Goal: Check status: Check status

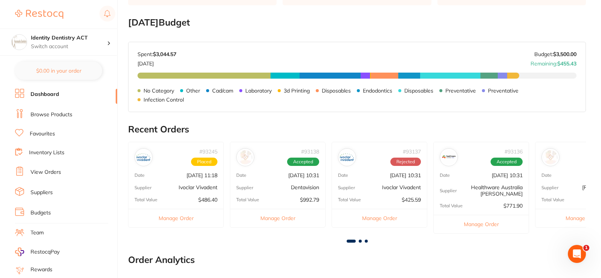
scroll to position [113, 0]
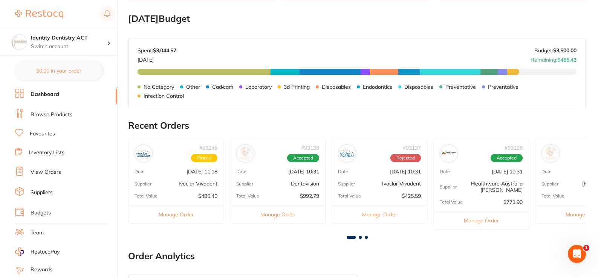
click at [361, 237] on span at bounding box center [360, 237] width 3 height 3
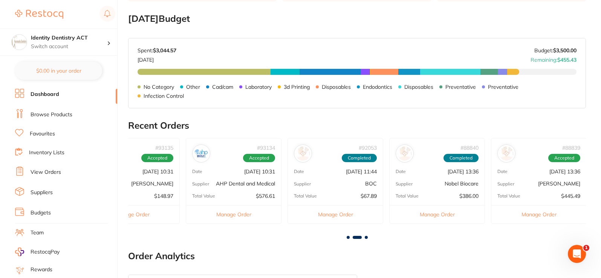
scroll to position [0, 458]
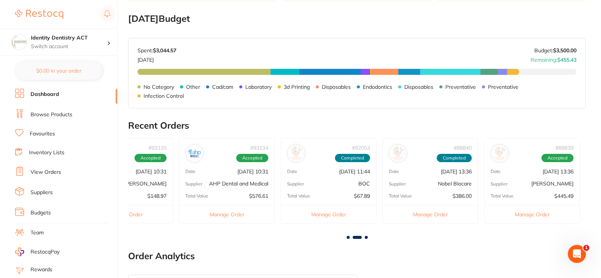
click at [244, 179] on div "# 93134 Accepted Date [DATE] 10:31 Supplier AHP Dental and Medical Total Value …" at bounding box center [227, 180] width 96 height 85
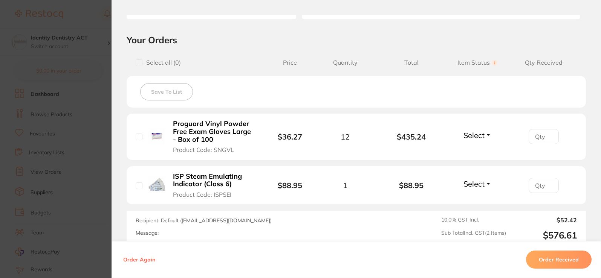
scroll to position [0, 0]
click at [477, 136] on span "Select" at bounding box center [473, 135] width 21 height 9
click at [483, 153] on span "Received" at bounding box center [477, 152] width 19 height 6
click at [482, 185] on span "Select" at bounding box center [473, 183] width 21 height 9
click at [484, 199] on span "Received" at bounding box center [477, 200] width 19 height 6
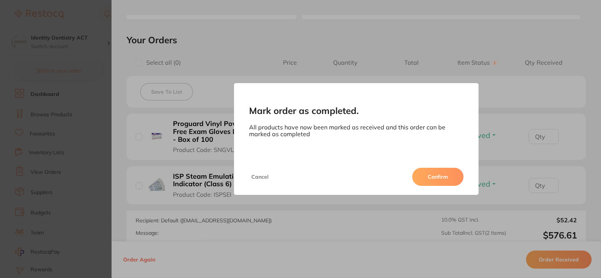
click at [446, 177] on button "Confirm" at bounding box center [437, 177] width 51 height 18
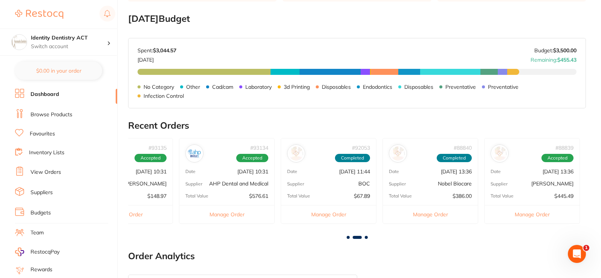
click at [50, 153] on link "Inventory Lists" at bounding box center [46, 153] width 35 height 8
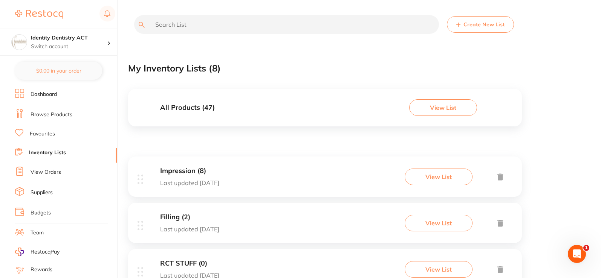
click at [49, 174] on link "View Orders" at bounding box center [46, 173] width 31 height 8
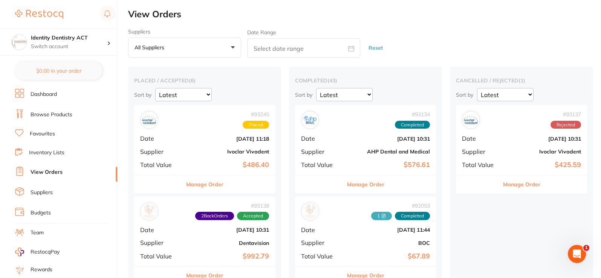
click at [371, 137] on b "[DATE] 10:31" at bounding box center [389, 139] width 82 height 6
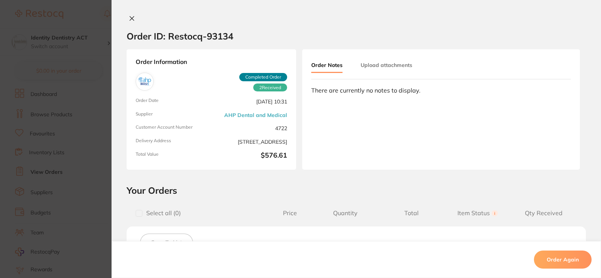
click at [387, 66] on button "Upload attachments" at bounding box center [386, 65] width 52 height 14
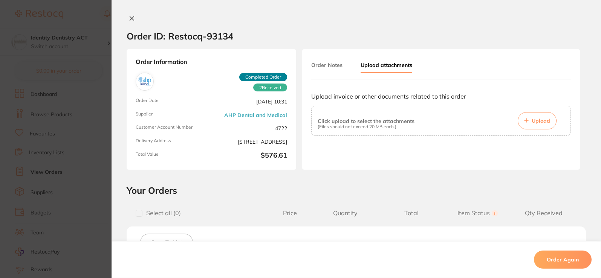
click at [545, 126] on button "Upload" at bounding box center [536, 120] width 39 height 17
click at [546, 122] on span "Upload" at bounding box center [540, 120] width 18 height 7
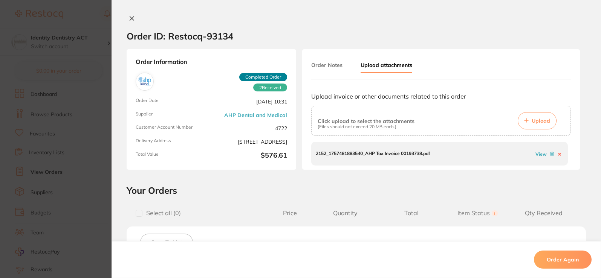
click at [131, 20] on icon at bounding box center [132, 19] width 4 height 4
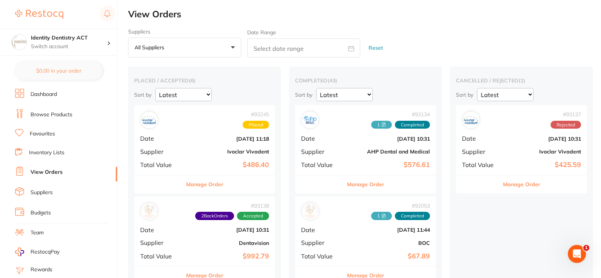
click at [536, 183] on button "Manage Order" at bounding box center [521, 184] width 37 height 18
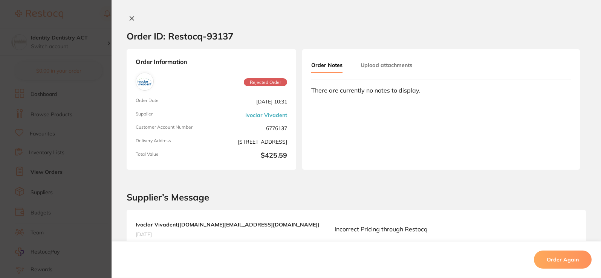
click at [131, 17] on icon at bounding box center [132, 18] width 6 height 6
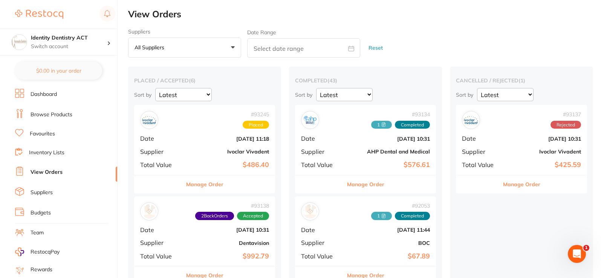
click at [50, 114] on link "Browse Products" at bounding box center [52, 115] width 42 height 8
